Goal: Task Accomplishment & Management: Manage account settings

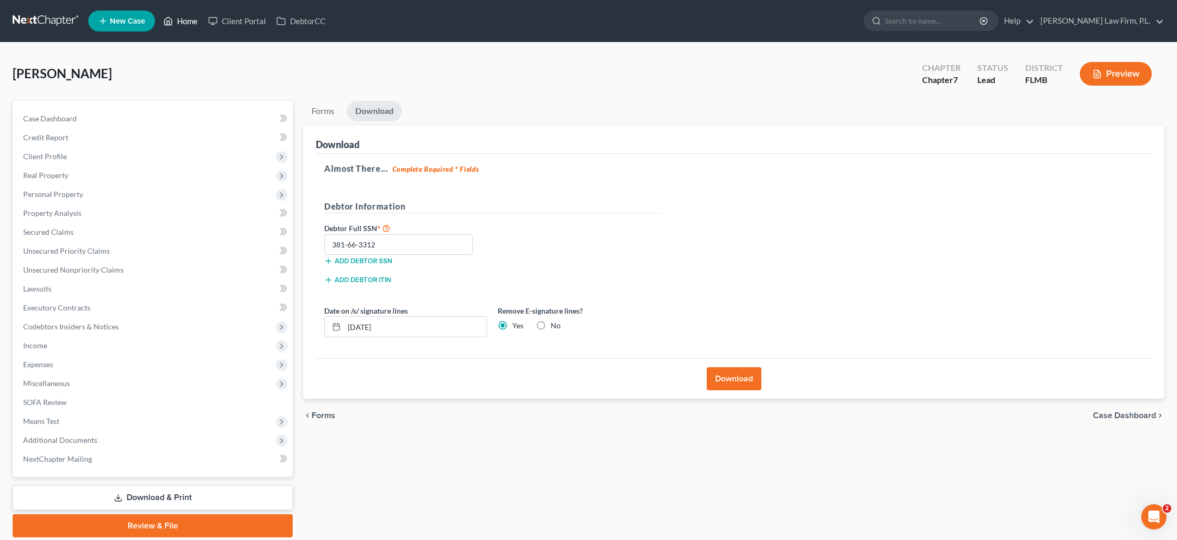
click at [175, 26] on link "Home" at bounding box center [180, 21] width 45 height 19
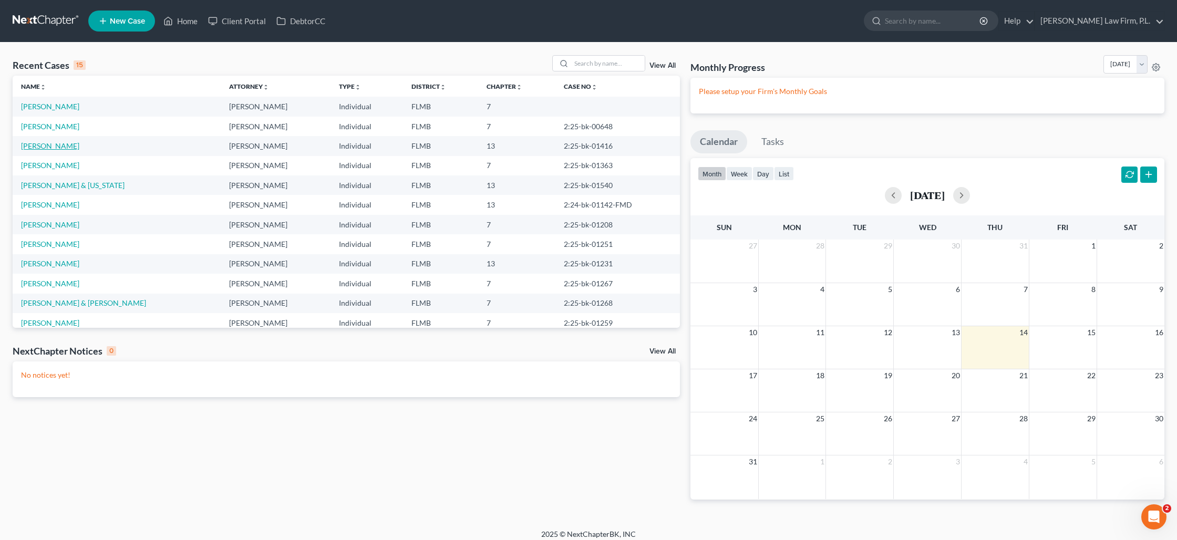
click at [45, 143] on link "[PERSON_NAME]" at bounding box center [50, 145] width 58 height 9
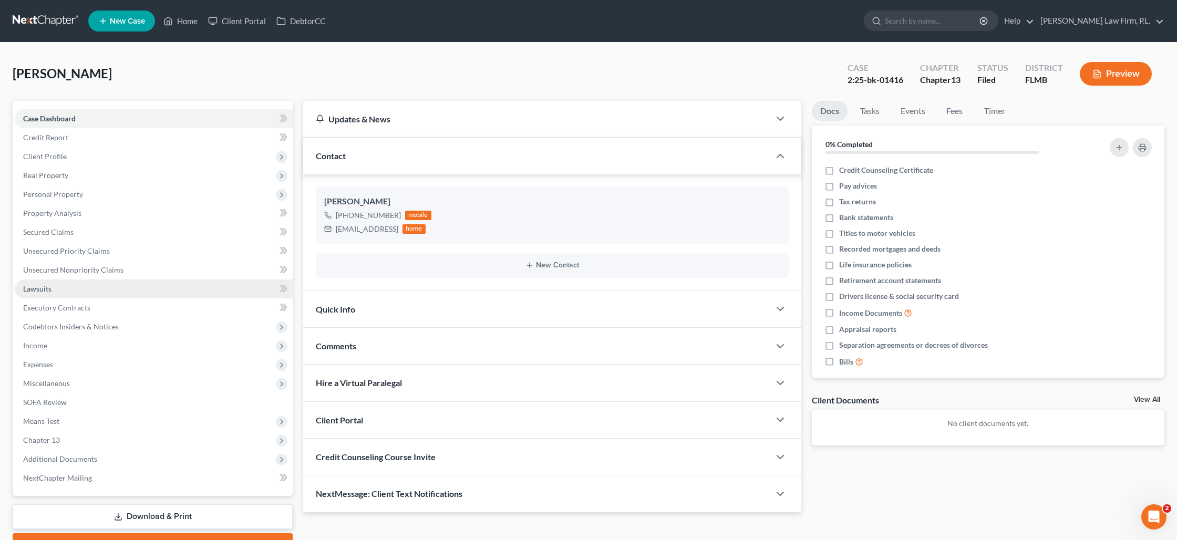
click at [50, 284] on span "Lawsuits" at bounding box center [37, 288] width 28 height 9
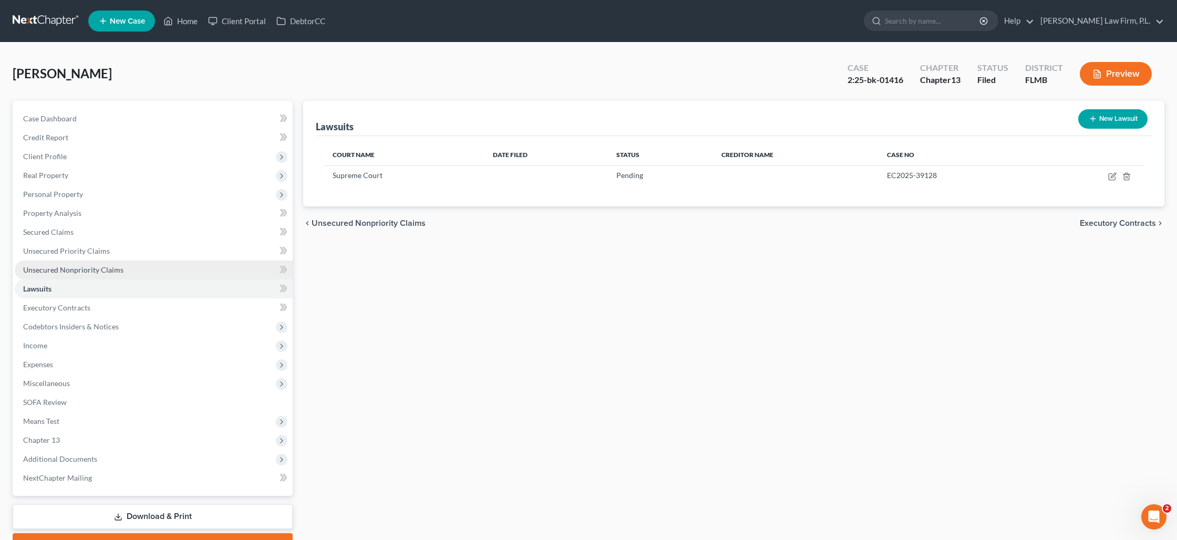
click at [60, 272] on span "Unsecured Nonpriority Claims" at bounding box center [73, 269] width 100 height 9
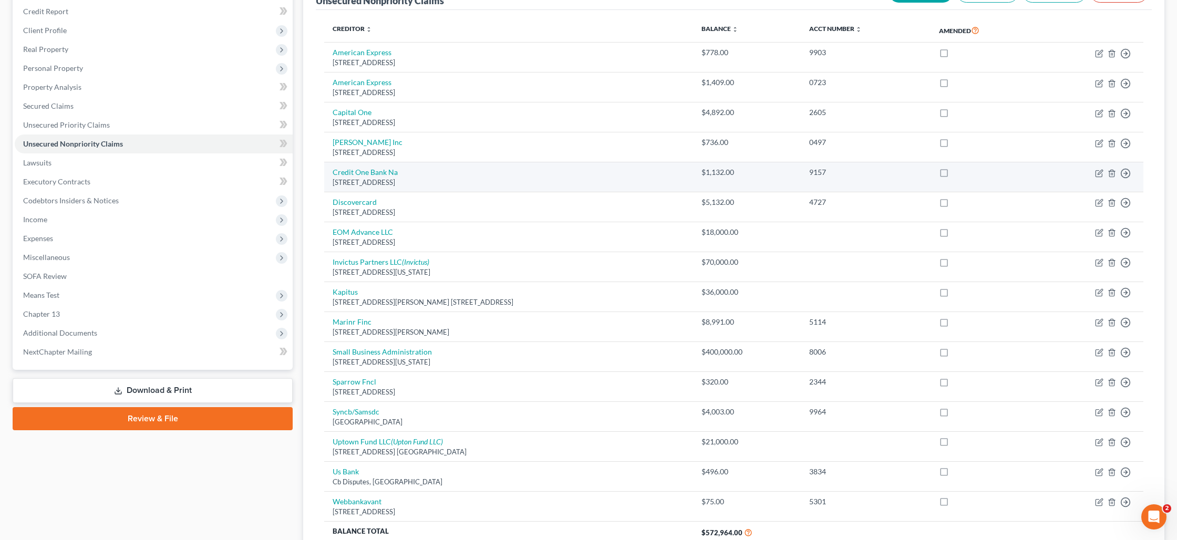
scroll to position [211, 0]
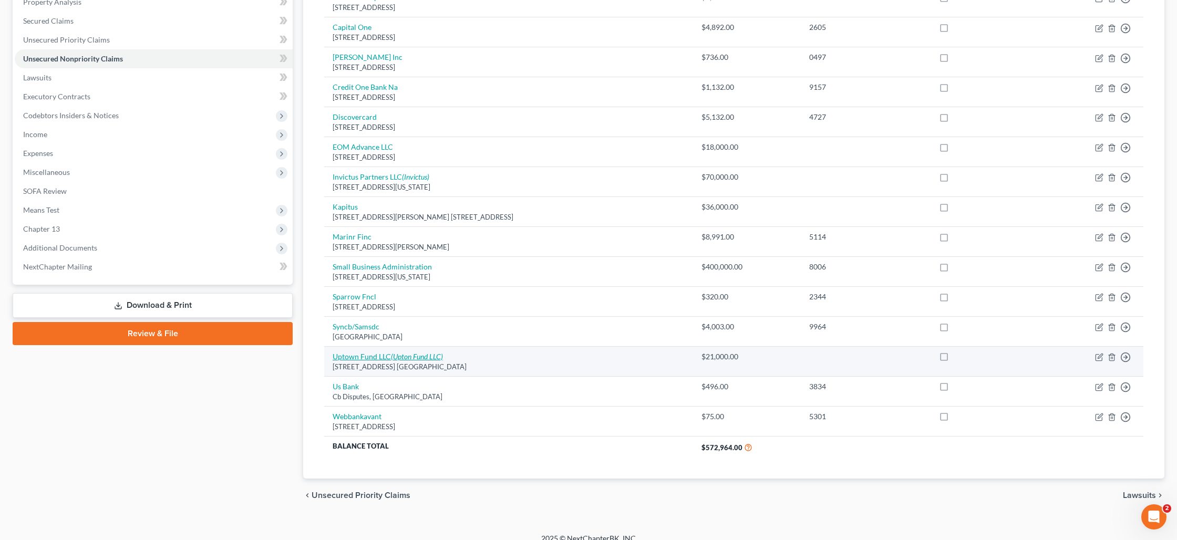
click at [410, 352] on icon "(Upton Fund LLC)" at bounding box center [417, 356] width 52 height 9
select select "9"
select select "3"
select select "35"
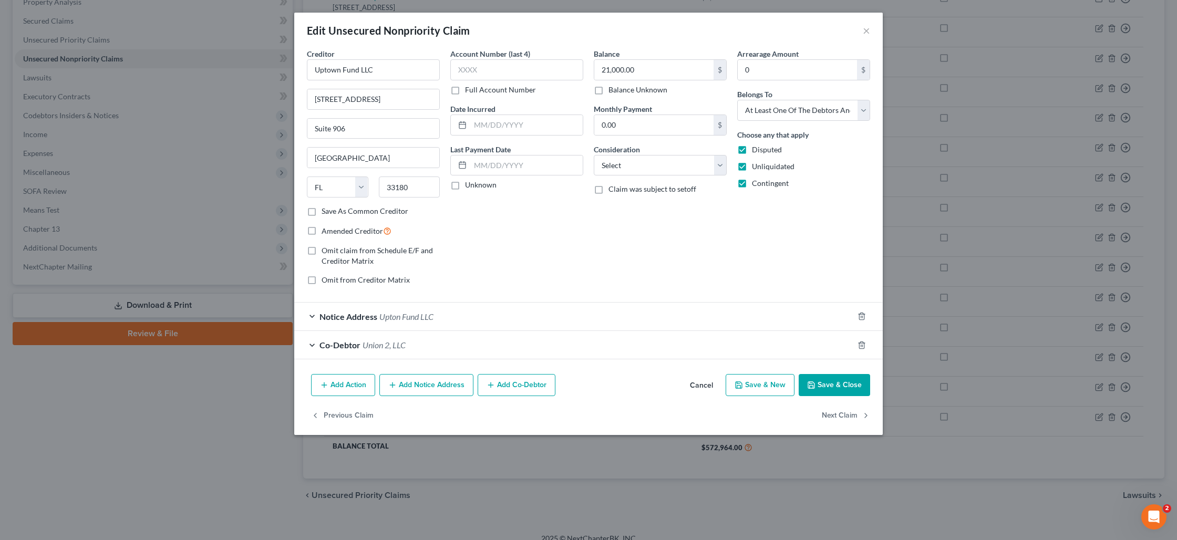
click at [408, 314] on span "Upton Fund LLC" at bounding box center [406, 316] width 54 height 10
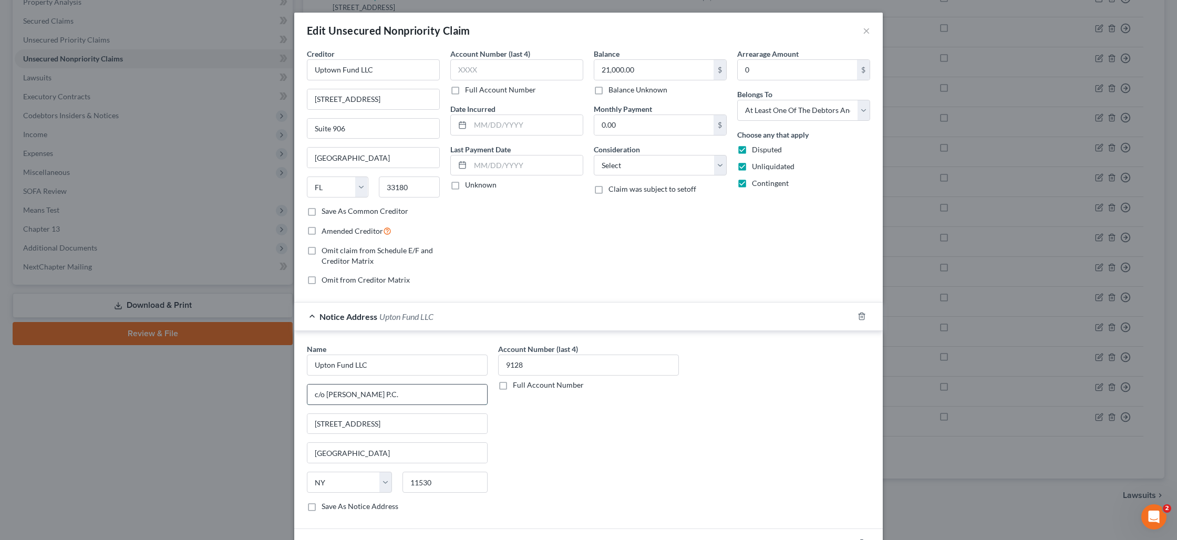
drag, startPoint x: 328, startPoint y: 394, endPoint x: 377, endPoint y: 397, distance: 48.4
click at [377, 397] on input "c/o [PERSON_NAME] P.C." at bounding box center [397, 395] width 180 height 20
drag, startPoint x: 315, startPoint y: 421, endPoint x: 403, endPoint y: 421, distance: 88.8
click at [403, 421] on input "[STREET_ADDRESS]" at bounding box center [397, 424] width 180 height 20
click at [864, 31] on button "×" at bounding box center [866, 30] width 7 height 13
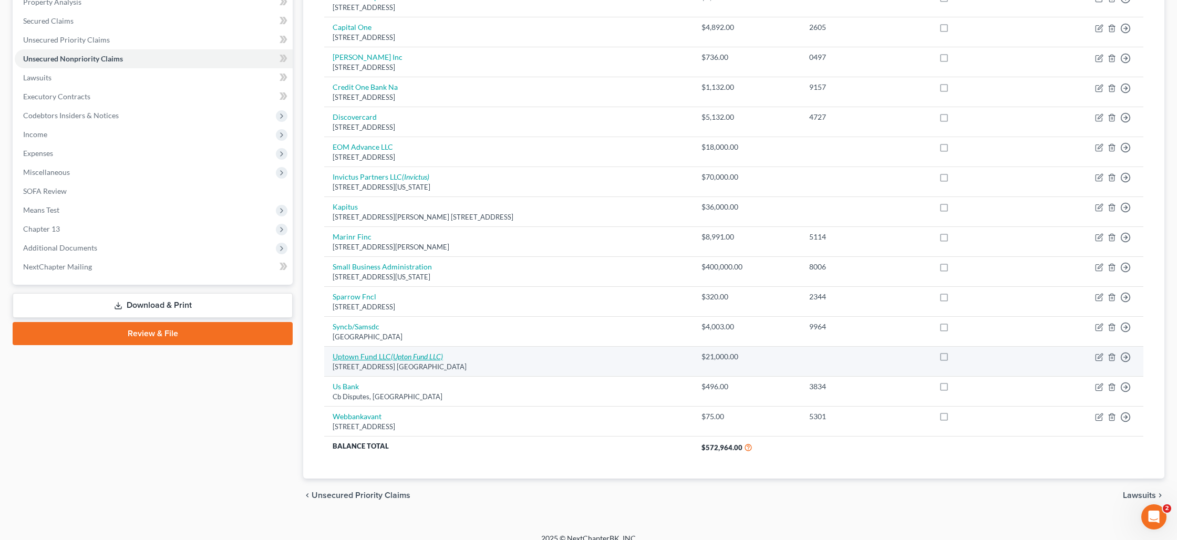
click at [408, 357] on icon "(Upton Fund LLC)" at bounding box center [417, 356] width 52 height 9
select select "9"
select select "3"
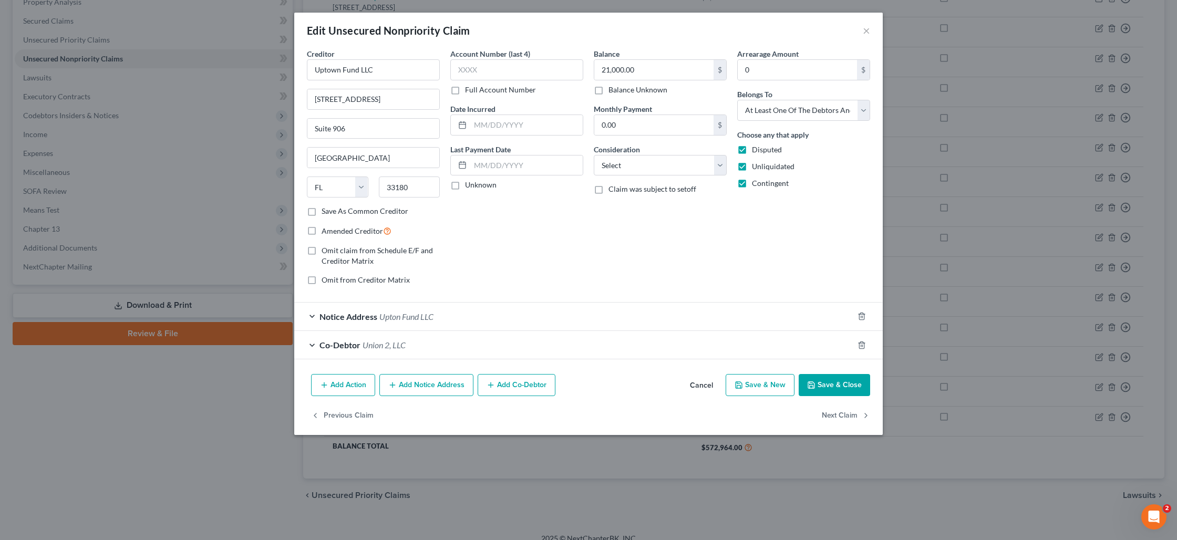
click at [399, 344] on span "Union 2, LLC" at bounding box center [383, 345] width 43 height 10
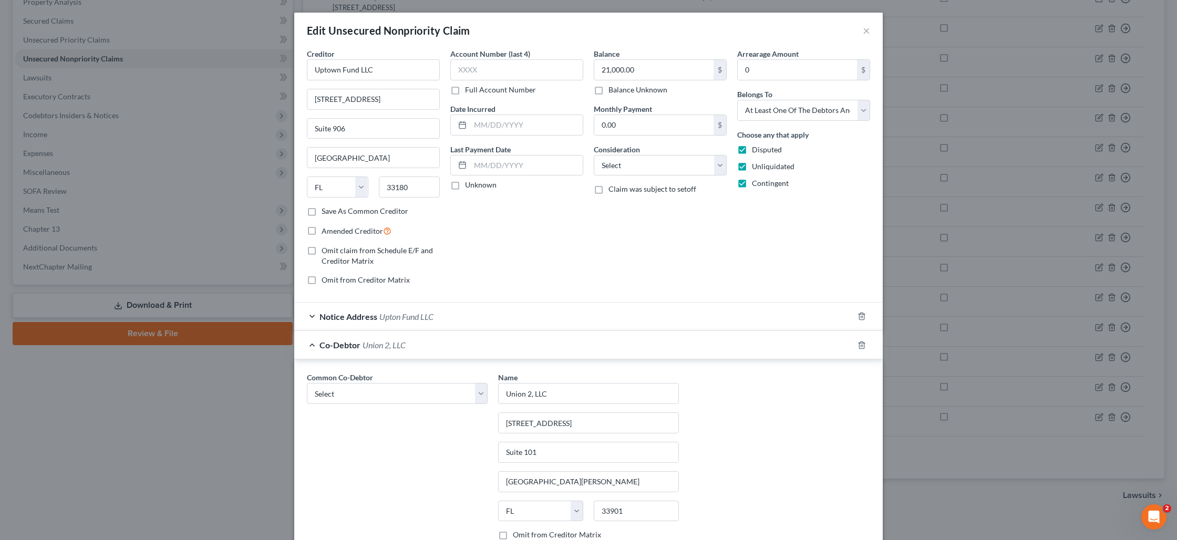
click at [406, 317] on span "Upton Fund LLC" at bounding box center [406, 316] width 54 height 10
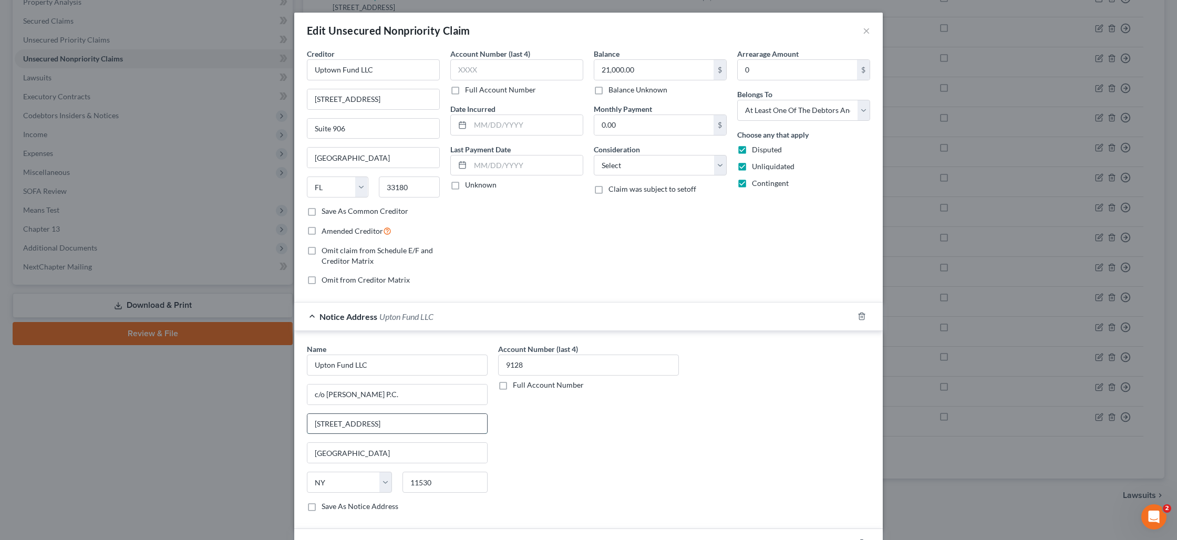
drag, startPoint x: 316, startPoint y: 424, endPoint x: 397, endPoint y: 420, distance: 80.5
click at [397, 420] on input "[STREET_ADDRESS]" at bounding box center [397, 424] width 180 height 20
click at [867, 34] on button "×" at bounding box center [866, 30] width 7 height 13
